Goal: Task Accomplishment & Management: Use online tool/utility

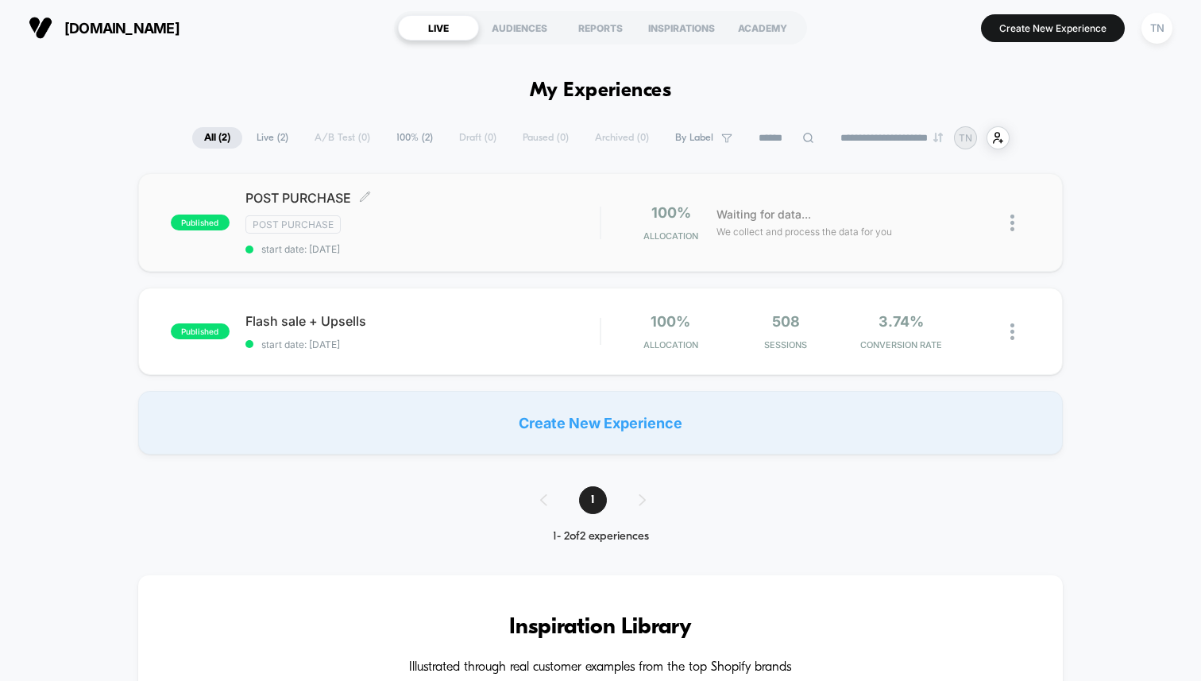
click at [388, 202] on span "POST PURCHASE Click to edit experience details" at bounding box center [422, 198] width 354 height 16
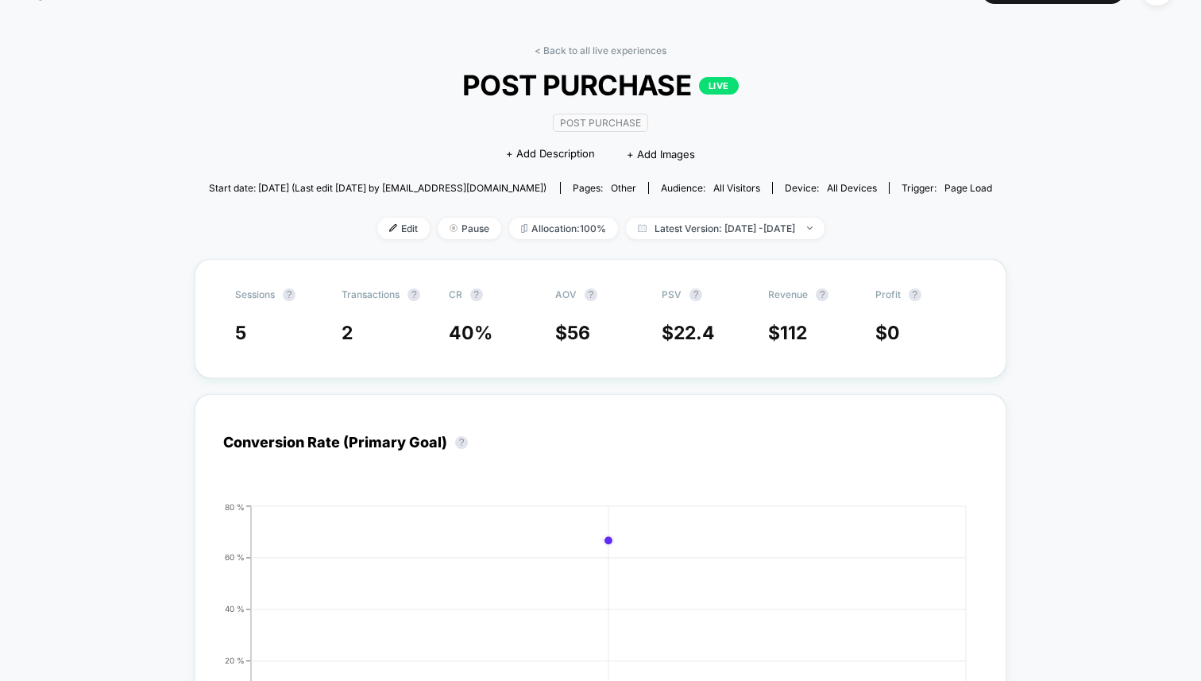
scroll to position [29, 0]
